Goal: Information Seeking & Learning: Find specific fact

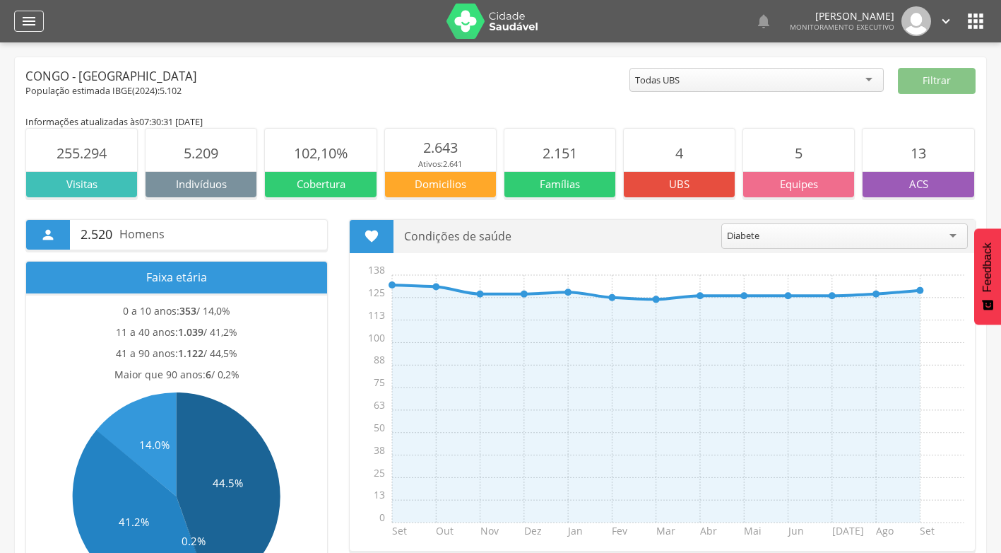
click at [34, 28] on icon "" at bounding box center [28, 21] width 17 height 17
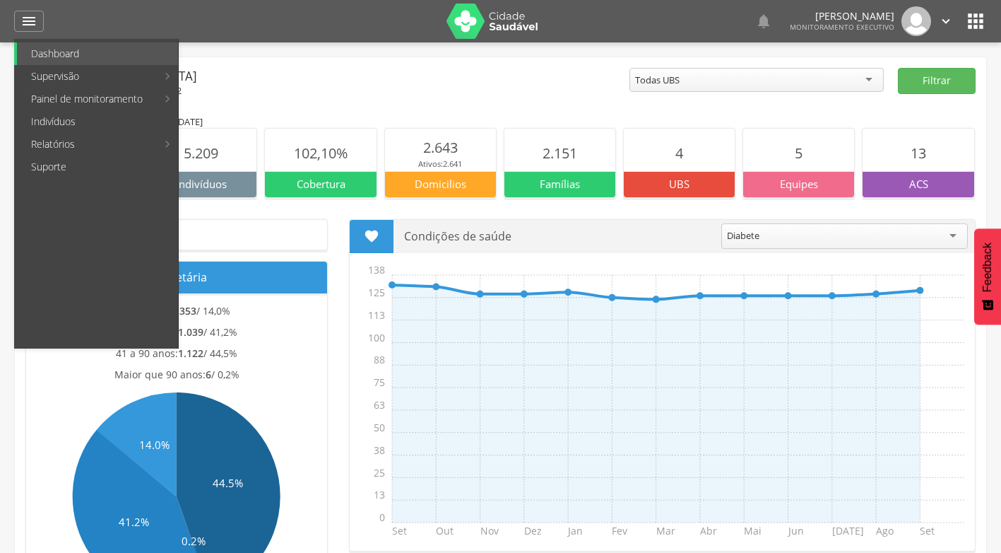
click at [93, 121] on link "Indivíduos" at bounding box center [97, 121] width 161 height 23
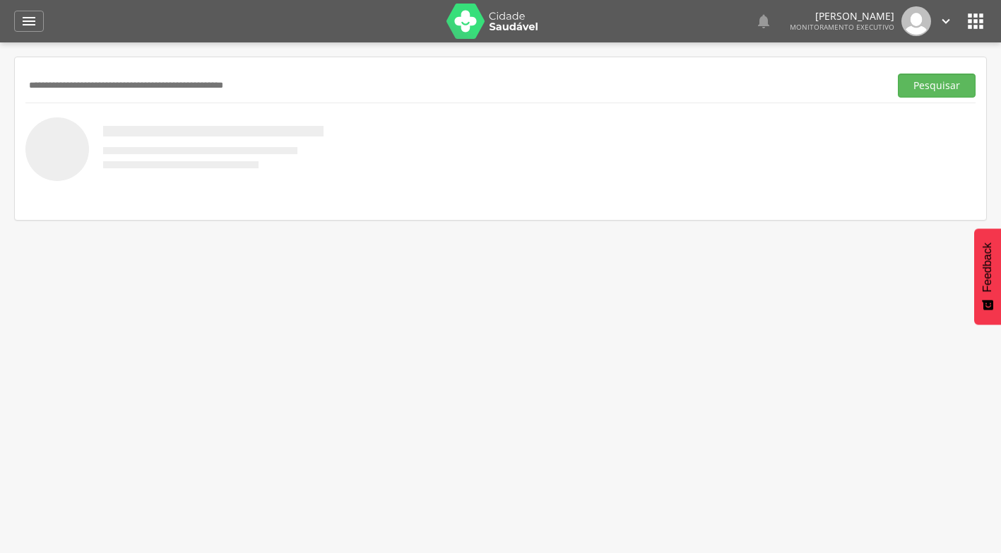
click at [266, 84] on input "text" at bounding box center [454, 85] width 859 height 24
type input "*******"
click at [898, 73] on button "Pesquisar" at bounding box center [937, 85] width 78 height 24
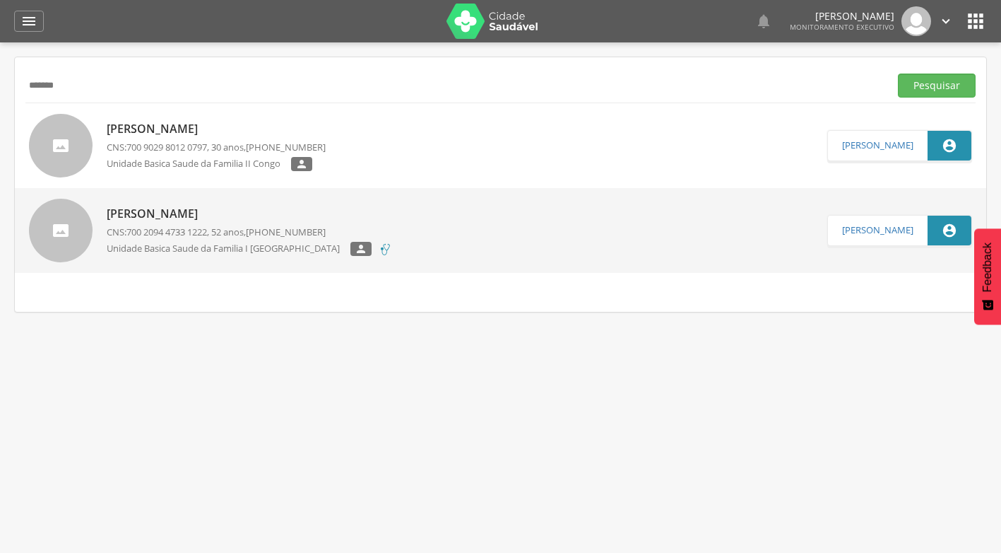
click at [206, 128] on p "[PERSON_NAME]" at bounding box center [216, 129] width 219 height 16
type input "**********"
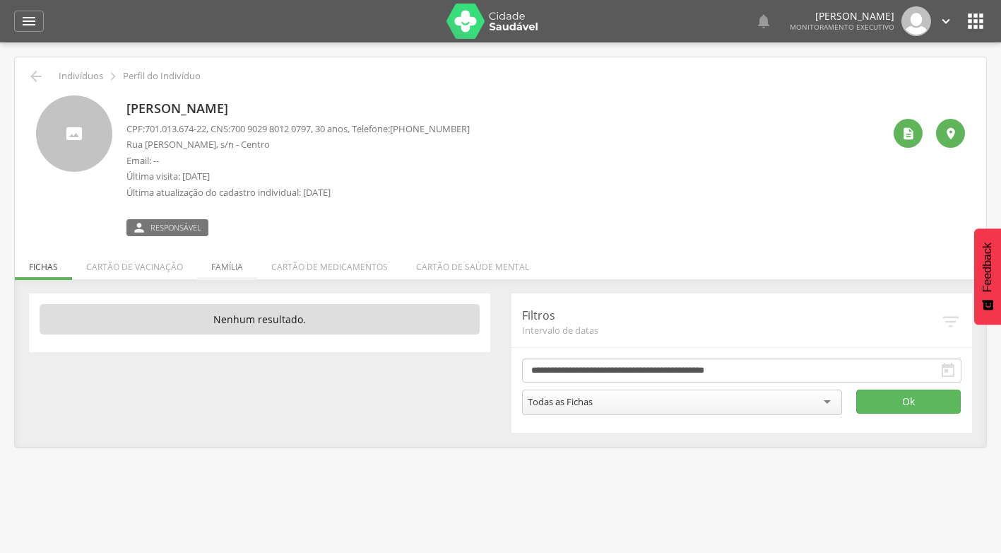
click at [211, 267] on li "Família" at bounding box center [227, 263] width 60 height 33
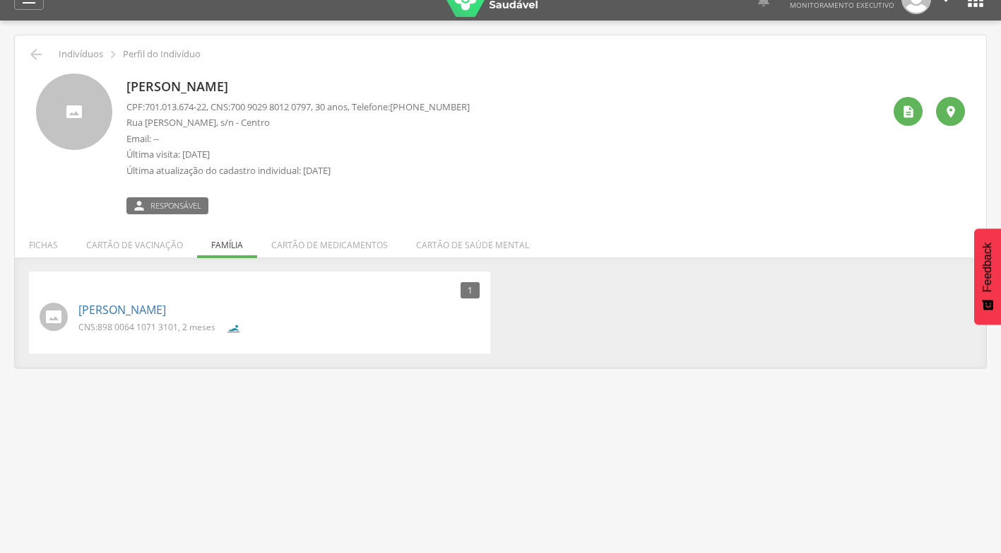
scroll to position [42, 0]
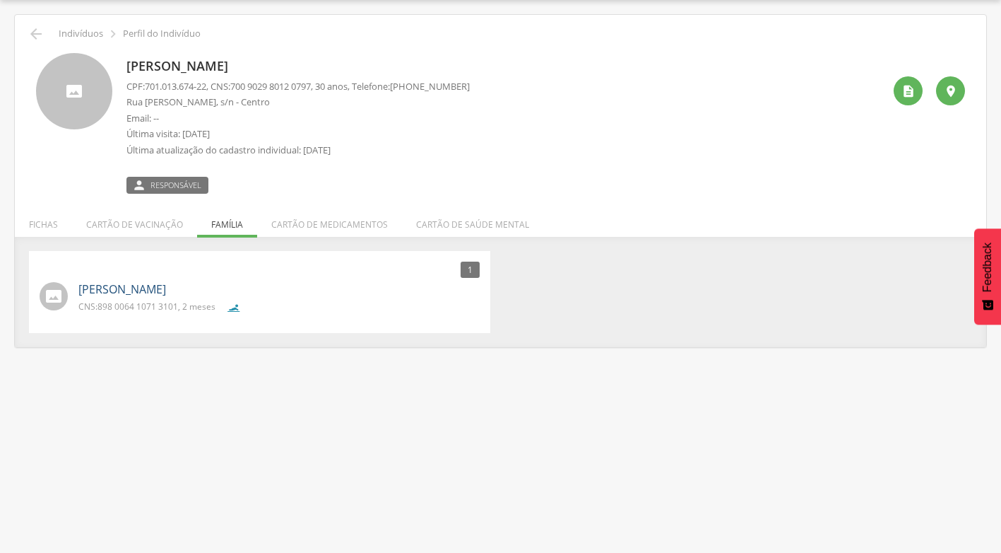
click at [166, 288] on link "[PERSON_NAME]" at bounding box center [122, 289] width 88 height 16
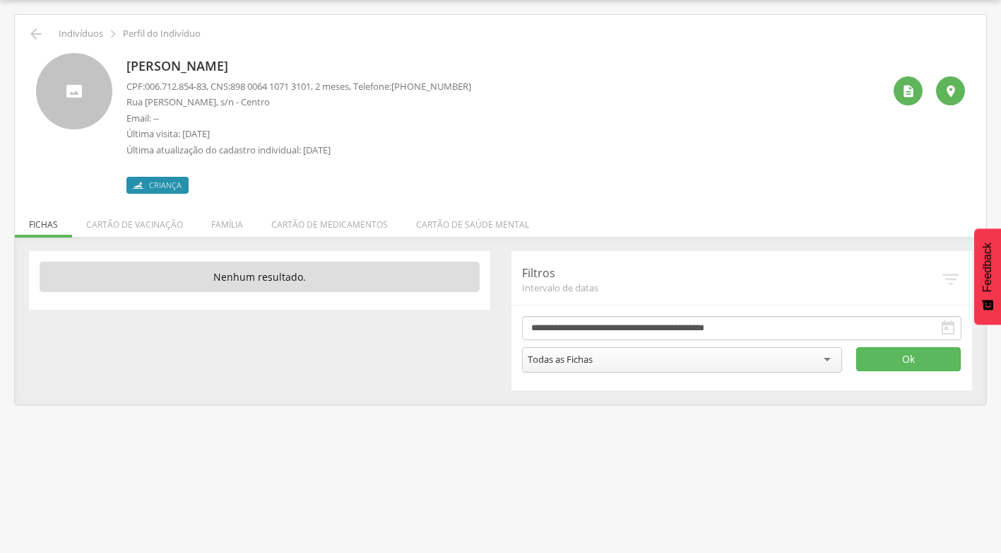
drag, startPoint x: 134, startPoint y: 62, endPoint x: 322, endPoint y: 66, distance: 188.0
click at [322, 66] on div "[PERSON_NAME] CPF: 006.712.854-83 , CNS: [PHONE_NUMBER] , 2 meses, Telefone: [P…" at bounding box center [500, 123] width 929 height 141
drag, startPoint x: 322, startPoint y: 66, endPoint x: 305, endPoint y: 66, distance: 16.3
copy p "[PERSON_NAME]"
click at [905, 98] on div "" at bounding box center [908, 90] width 29 height 29
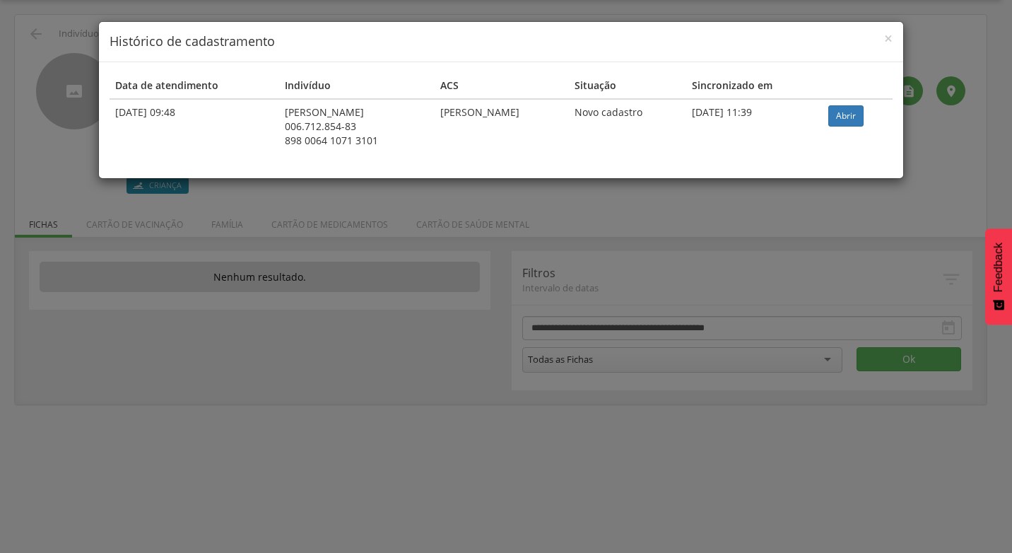
drag, startPoint x: 259, startPoint y: 107, endPoint x: 407, endPoint y: 107, distance: 147.7
click at [407, 107] on div "[PERSON_NAME]" at bounding box center [357, 112] width 144 height 14
drag, startPoint x: 407, startPoint y: 107, endPoint x: 327, endPoint y: 122, distance: 81.2
click at [327, 122] on div "006.712.854-83" at bounding box center [357, 126] width 144 height 14
drag, startPoint x: 259, startPoint y: 124, endPoint x: 363, endPoint y: 137, distance: 105.4
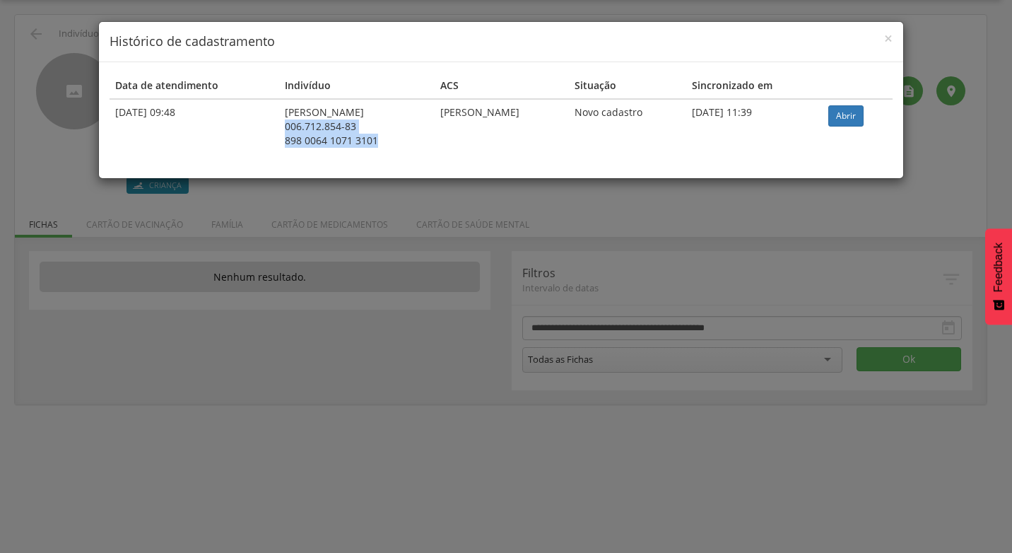
click at [363, 137] on td "[PERSON_NAME] 006.712.854-83 898 0064 1071 3101" at bounding box center [356, 126] width 155 height 54
click at [889, 37] on span "×" at bounding box center [888, 38] width 8 height 20
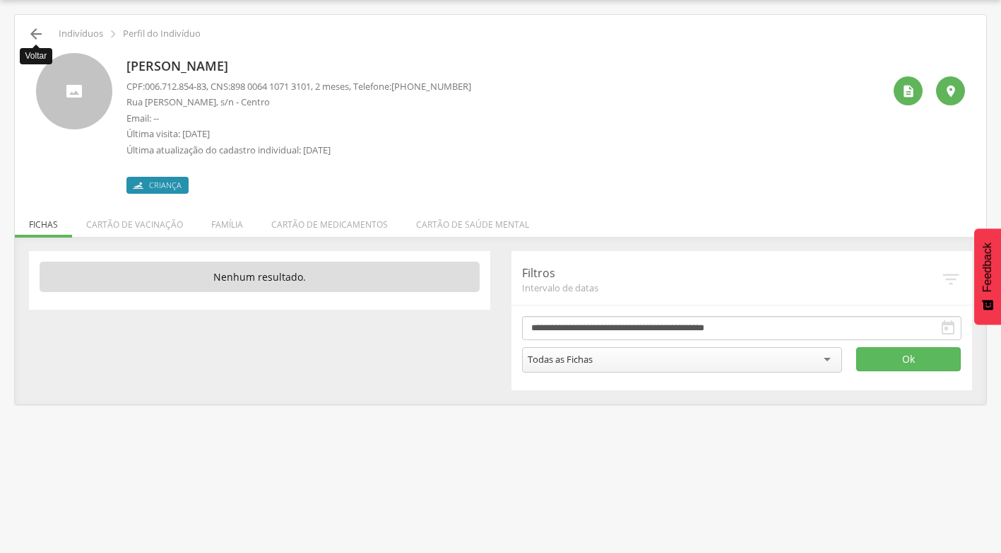
click at [33, 30] on icon "" at bounding box center [36, 33] width 17 height 17
click at [33, 28] on icon "" at bounding box center [36, 33] width 17 height 17
